Goal: Transaction & Acquisition: Purchase product/service

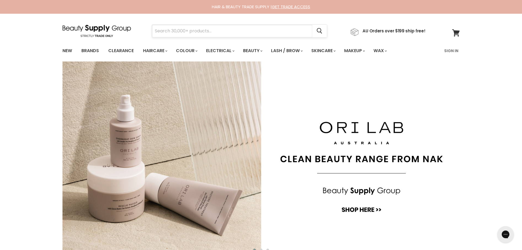
click at [204, 31] on input "Search" at bounding box center [232, 31] width 160 height 13
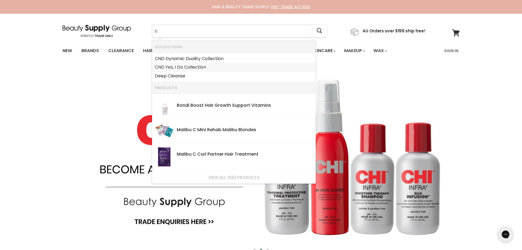
type input "c"
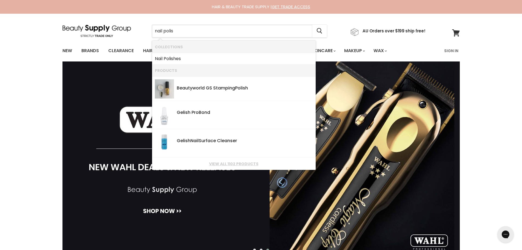
type input "nail polish"
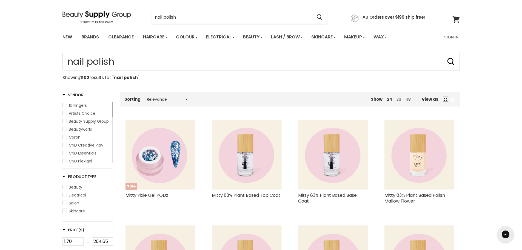
scroll to position [27, 0]
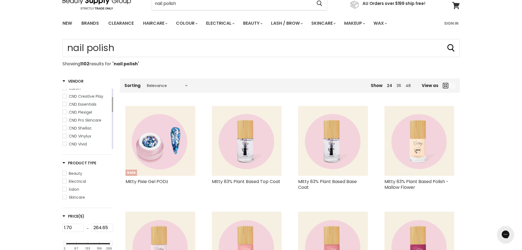
drag, startPoint x: 112, startPoint y: 97, endPoint x: 112, endPoint y: 106, distance: 8.5
click at [112, 106] on div "Main content" at bounding box center [112, 104] width 1 height 15
click at [66, 128] on span "CND Shellac" at bounding box center [65, 128] width 4 height 4
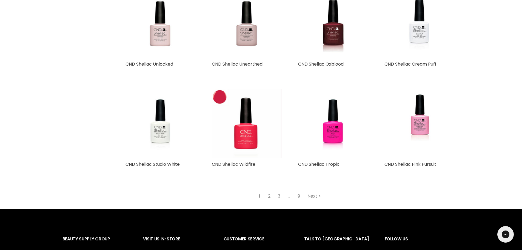
scroll to position [548, 0]
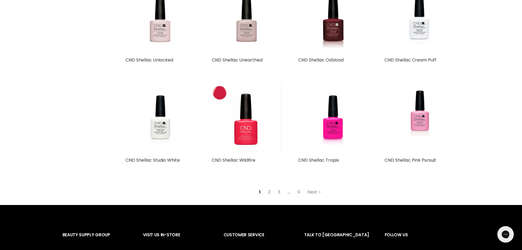
click at [266, 191] on link "2" at bounding box center [269, 192] width 8 height 10
